Goal: Information Seeking & Learning: Learn about a topic

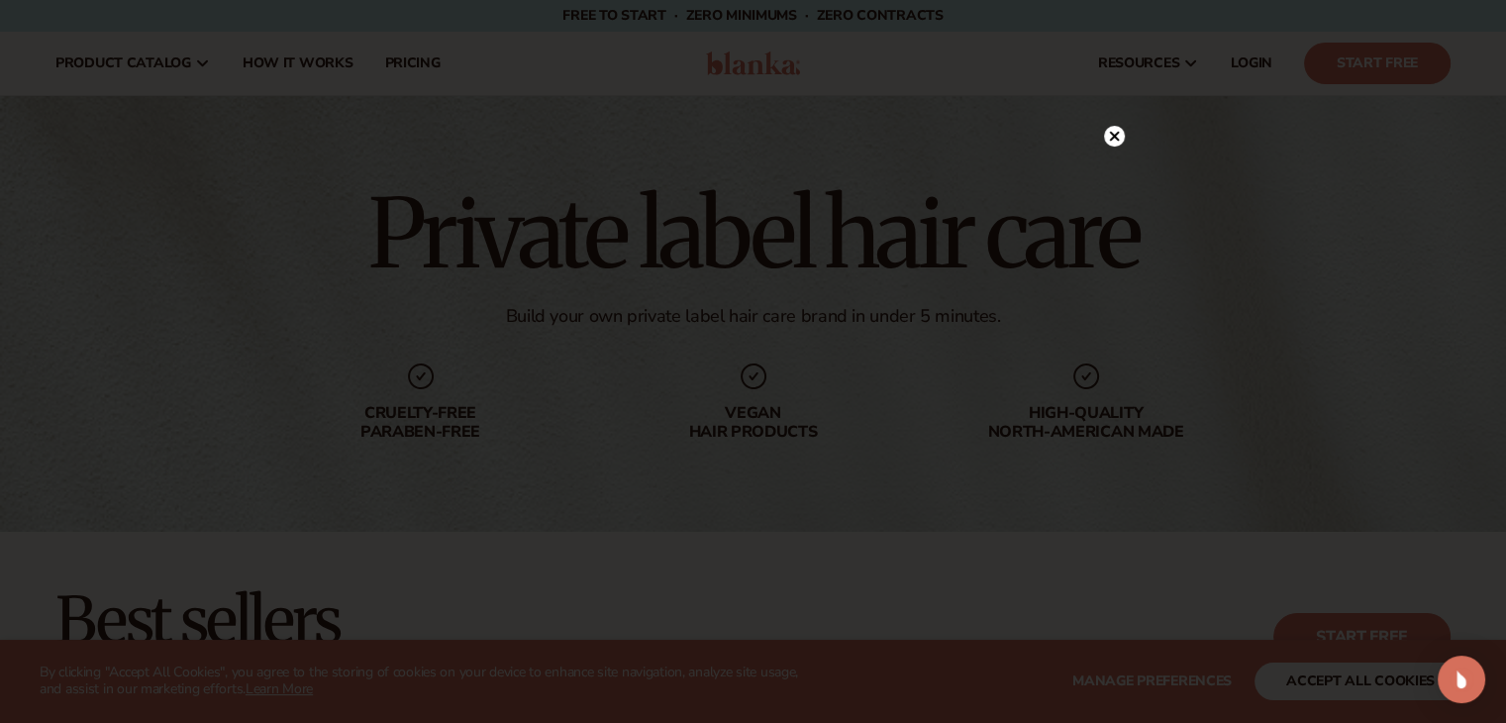
click at [1109, 138] on circle at bounding box center [1114, 136] width 21 height 21
click at [1109, 138] on div "Private label hair care Build your own private label hair care brand in under 5…" at bounding box center [753, 314] width 1506 height 436
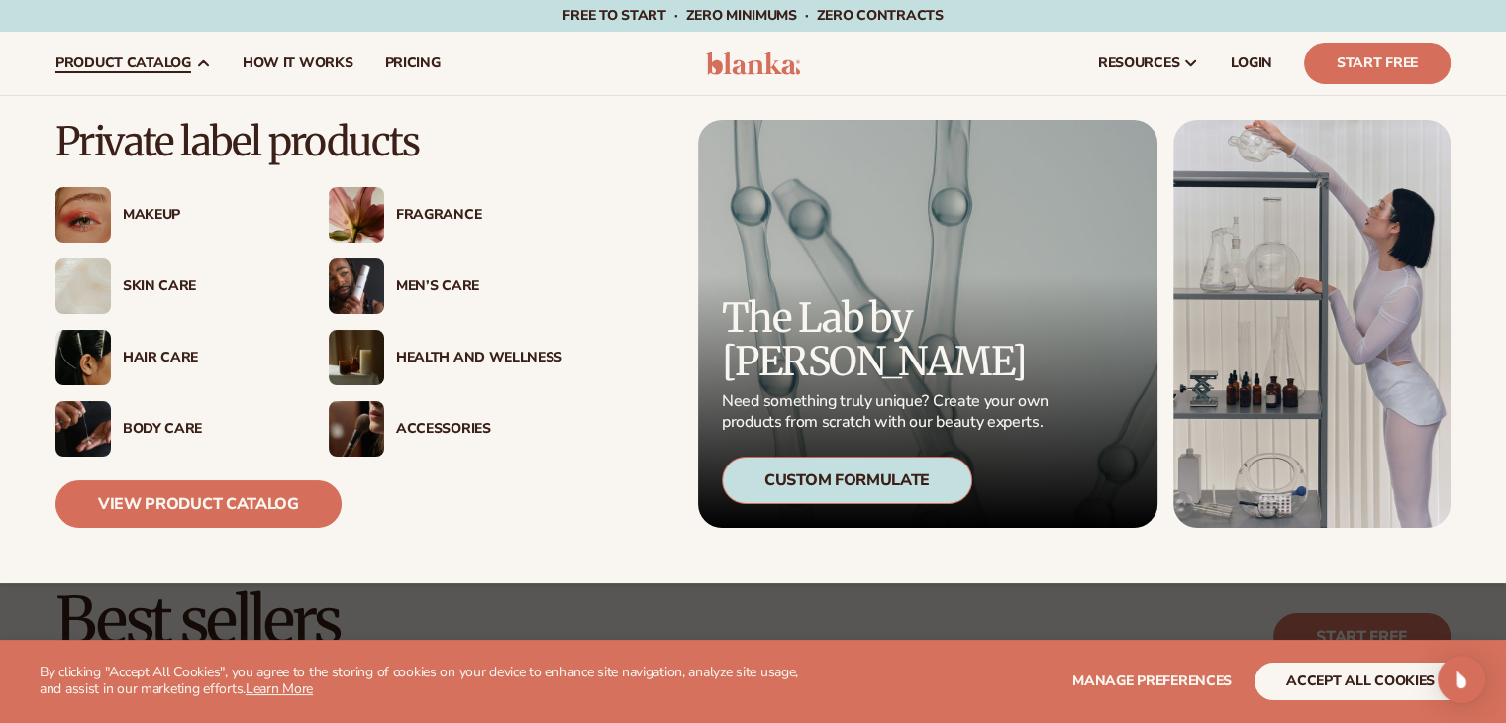
click at [155, 345] on div "Hair Care" at bounding box center [172, 357] width 234 height 55
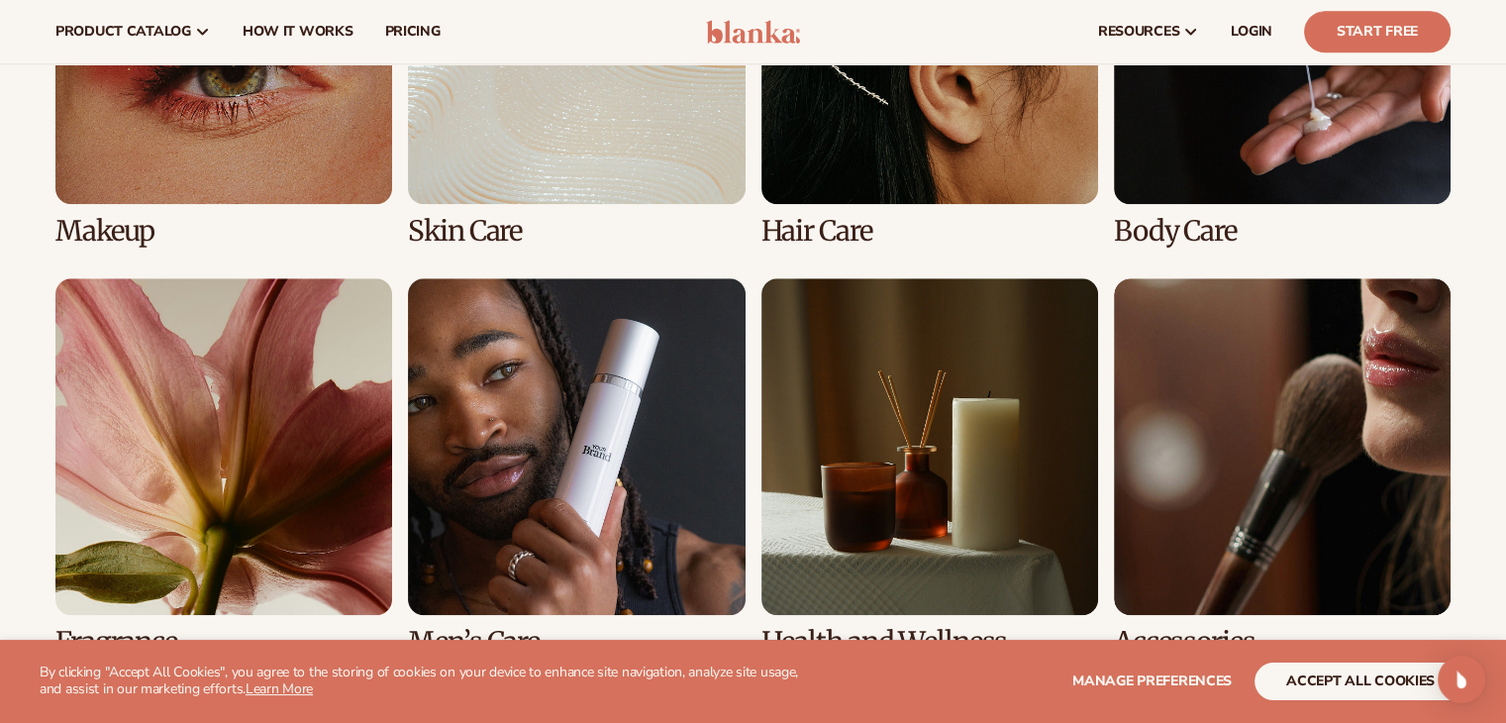
scroll to position [1485, 0]
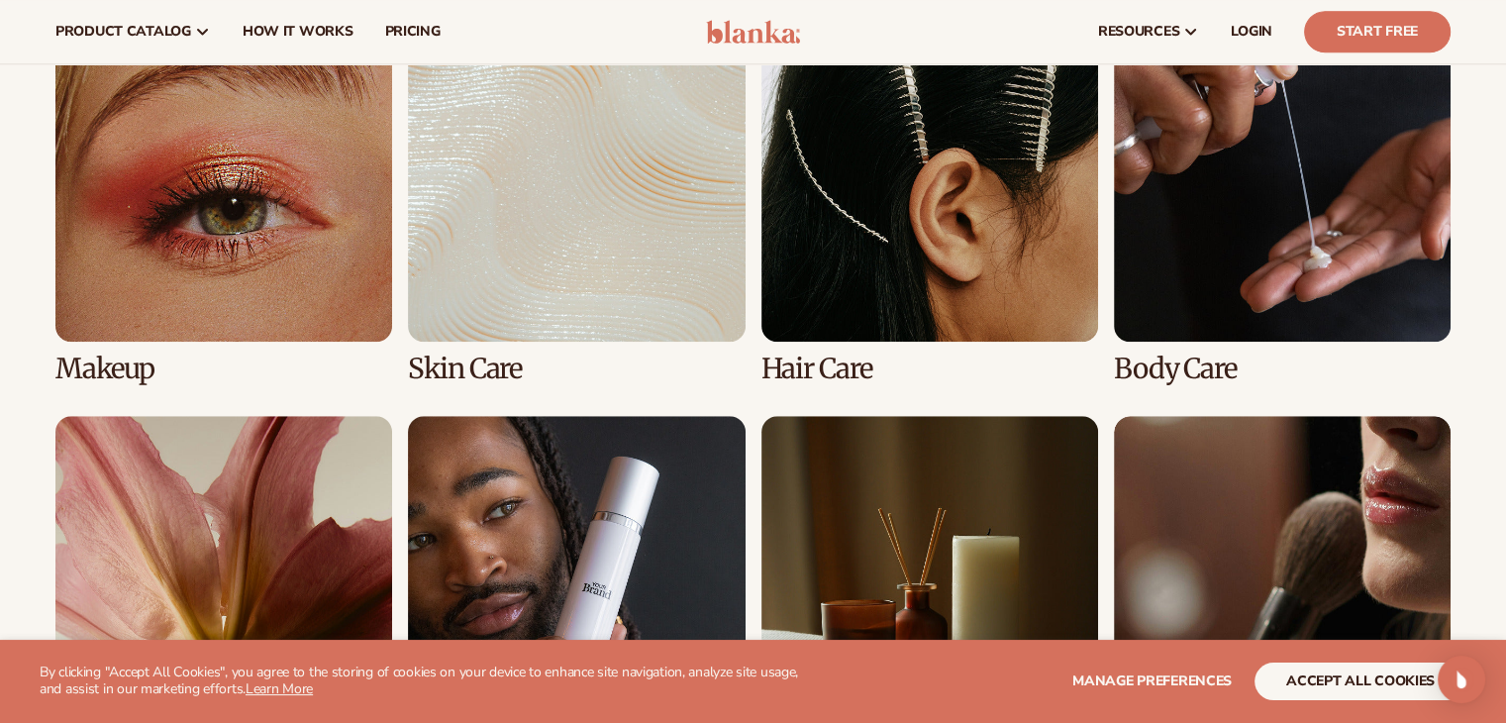
click at [958, 271] on link "3 / 8" at bounding box center [929, 194] width 337 height 379
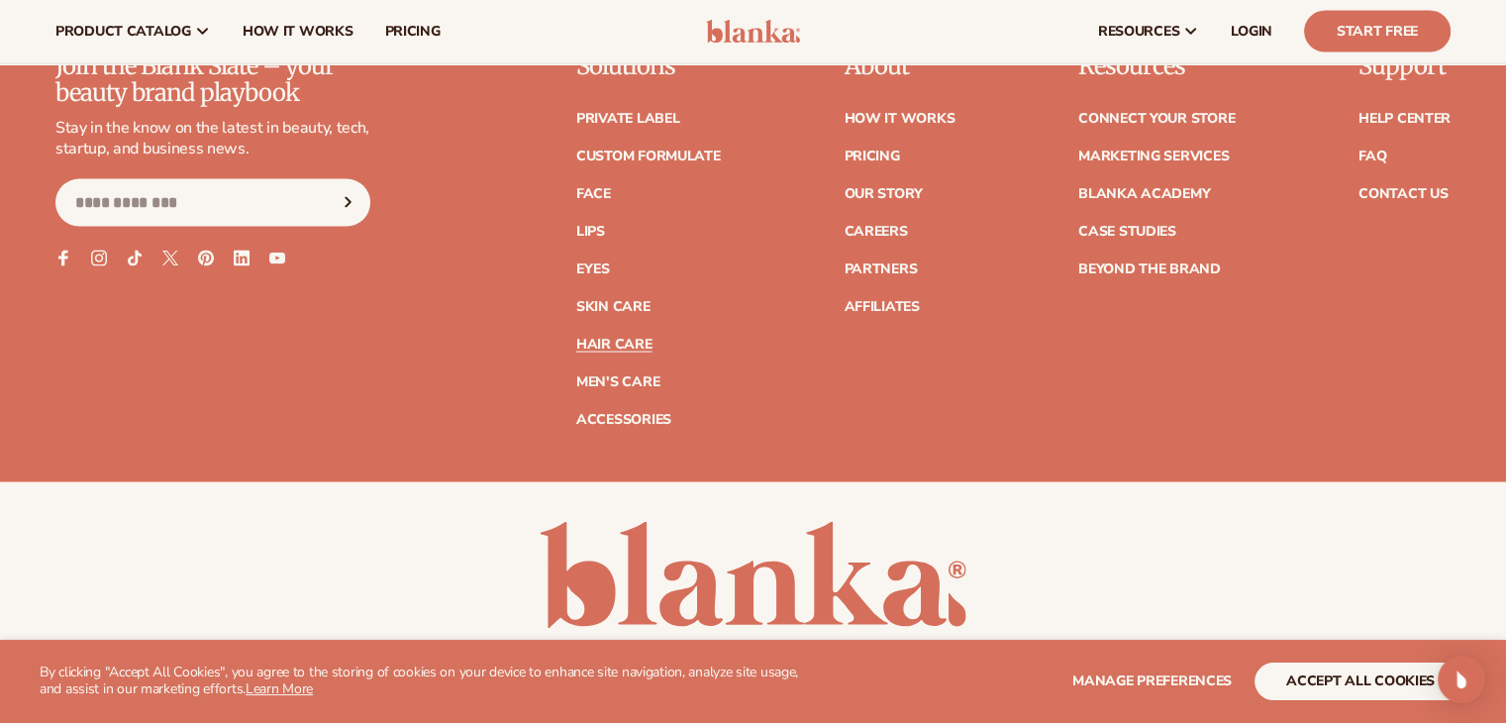
scroll to position [3811, 0]
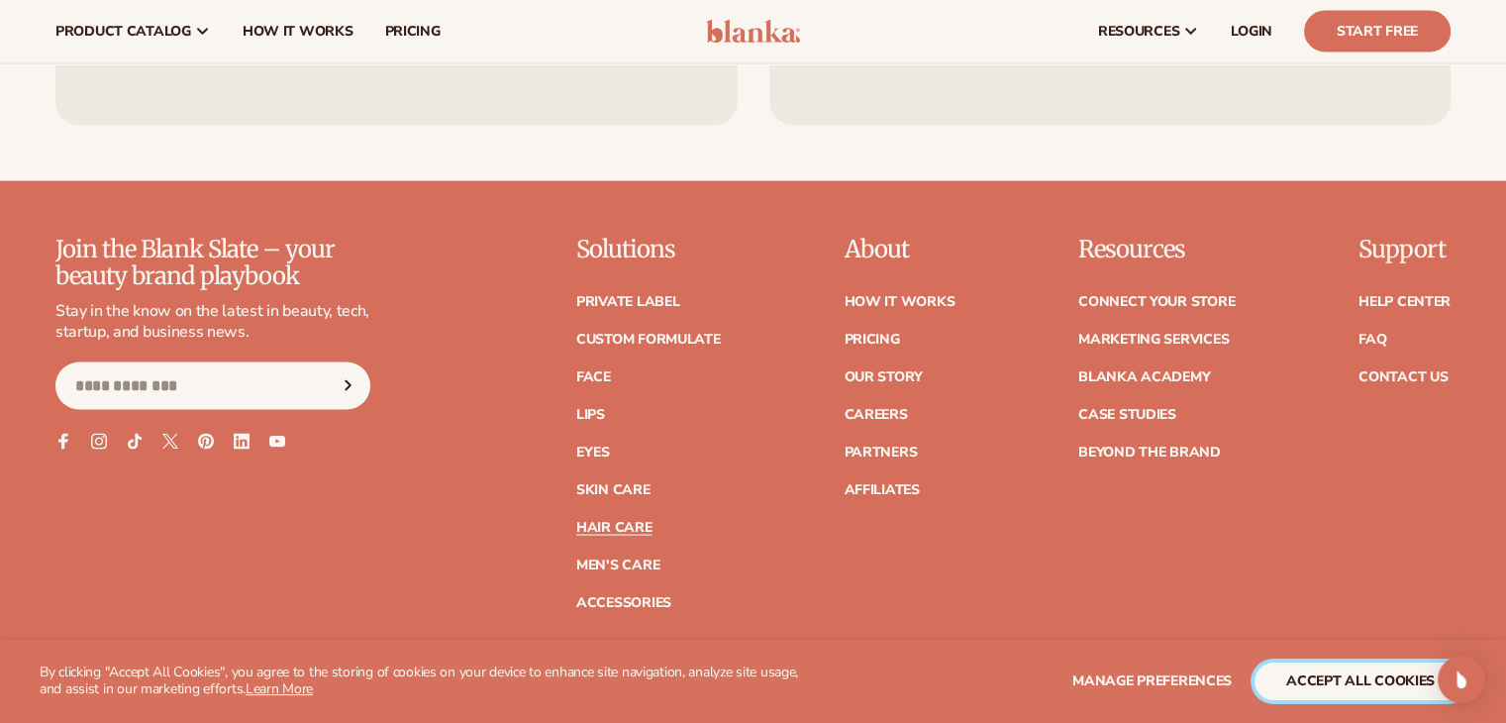
click at [1309, 682] on button "accept all cookies" at bounding box center [1360, 681] width 212 height 38
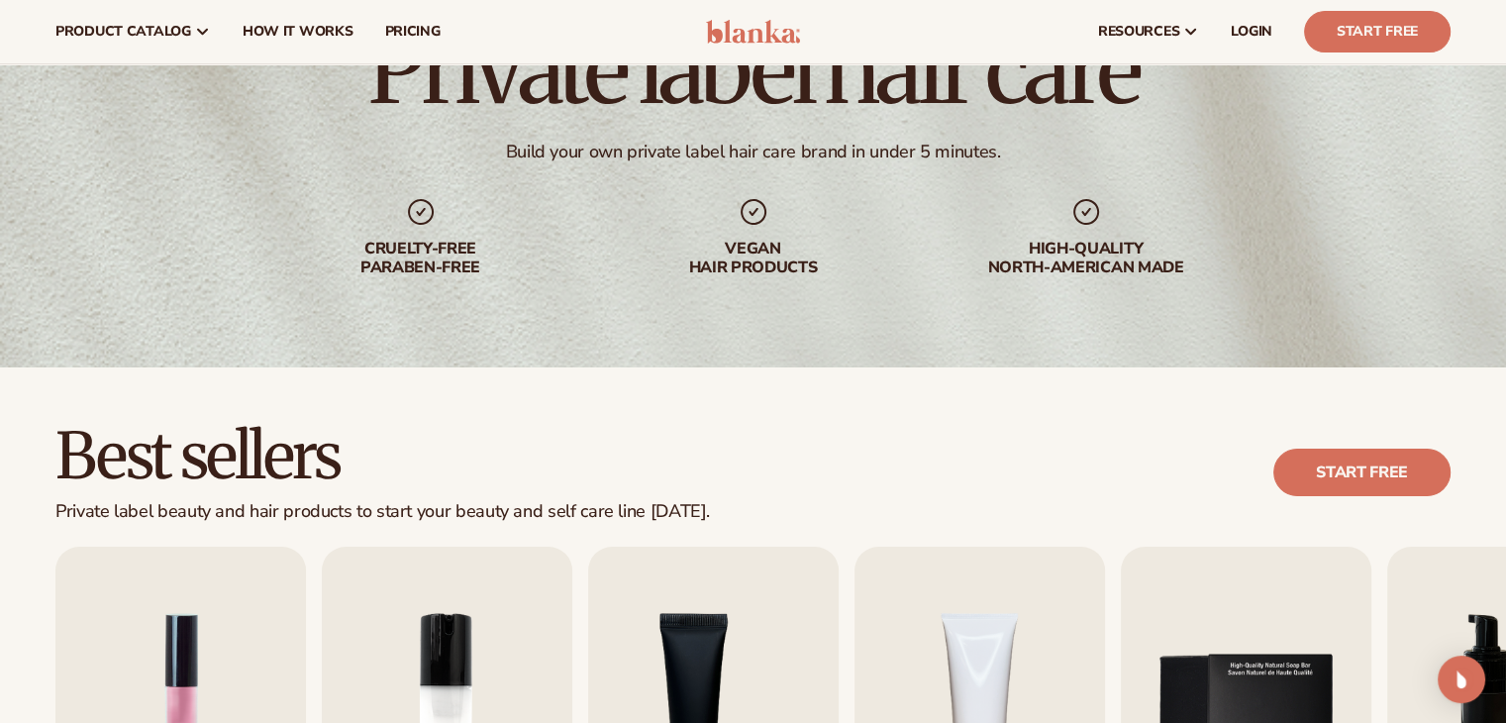
scroll to position [0, 0]
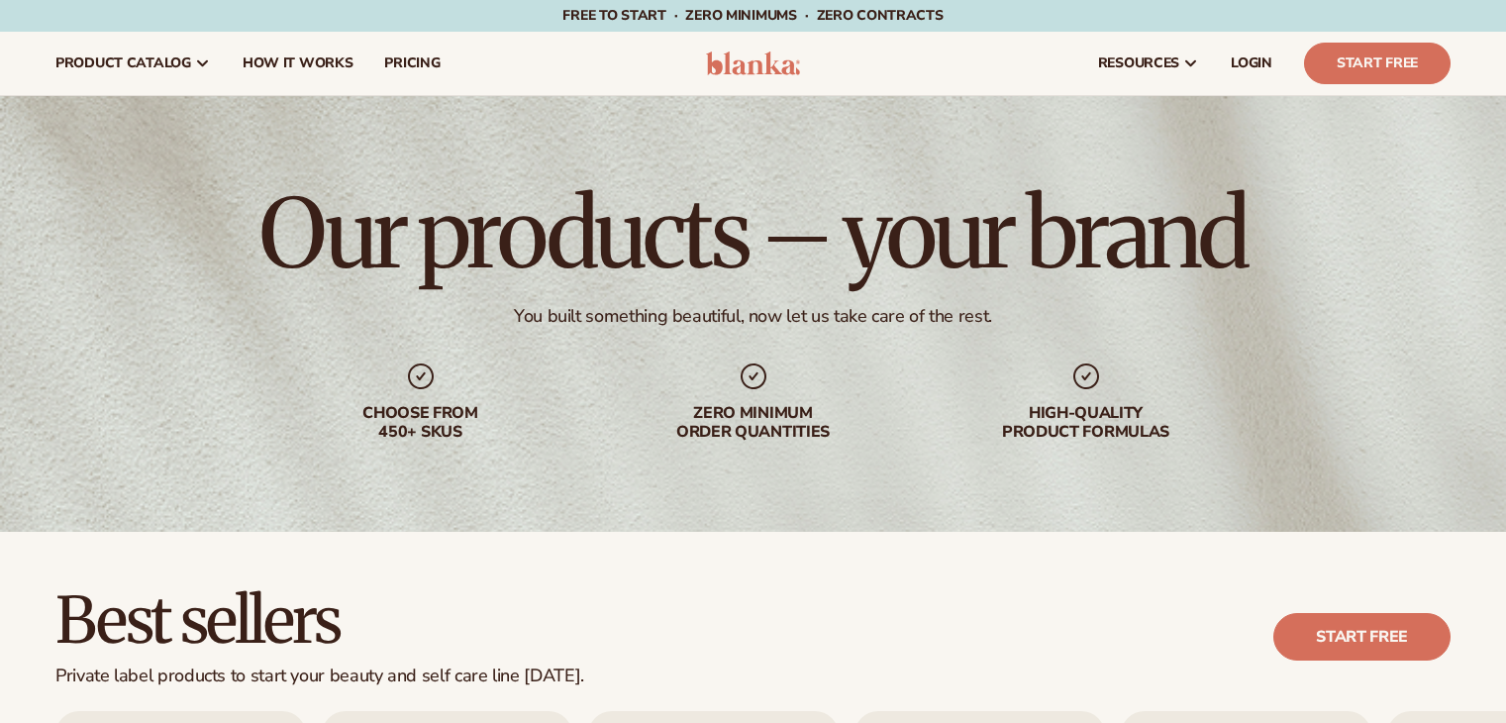
scroll to position [1485, 0]
